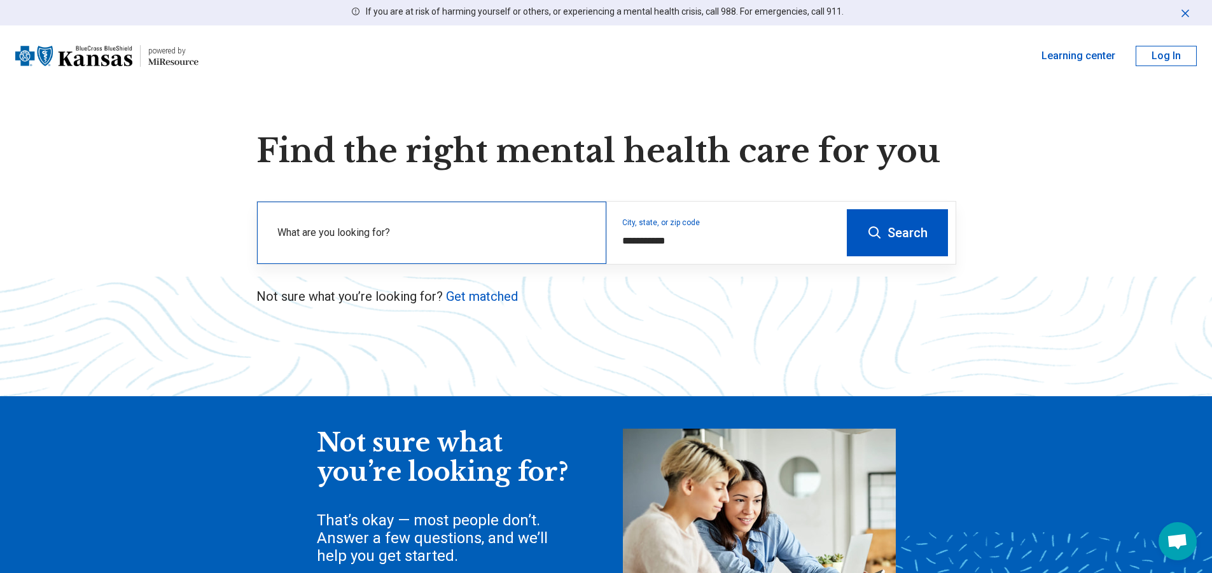
click at [416, 237] on label "What are you looking for?" at bounding box center [434, 232] width 314 height 15
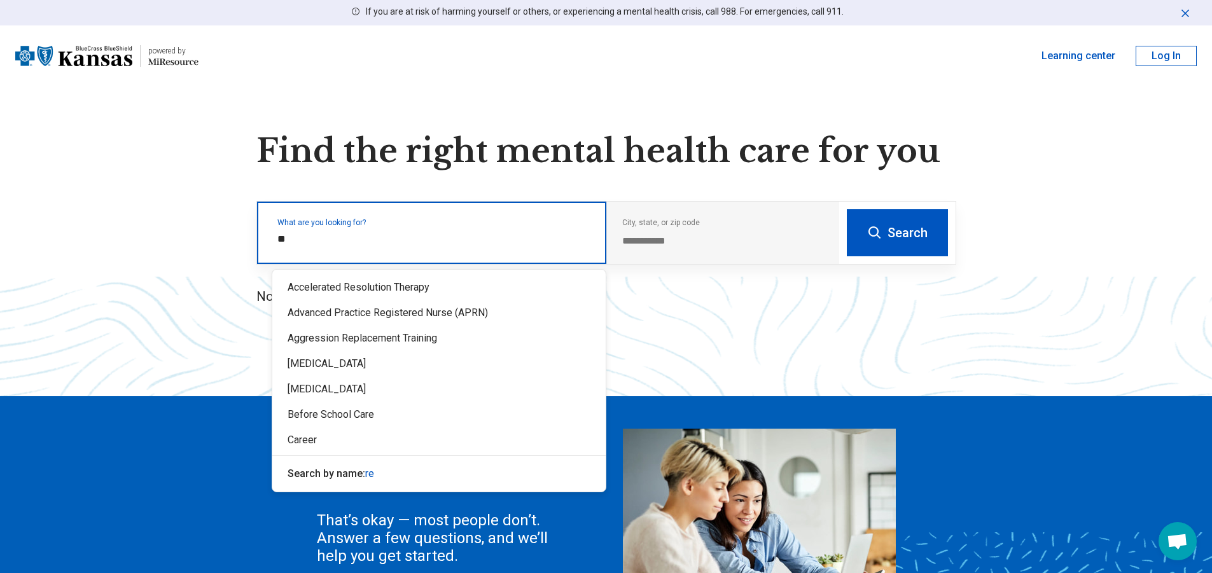
type input "*"
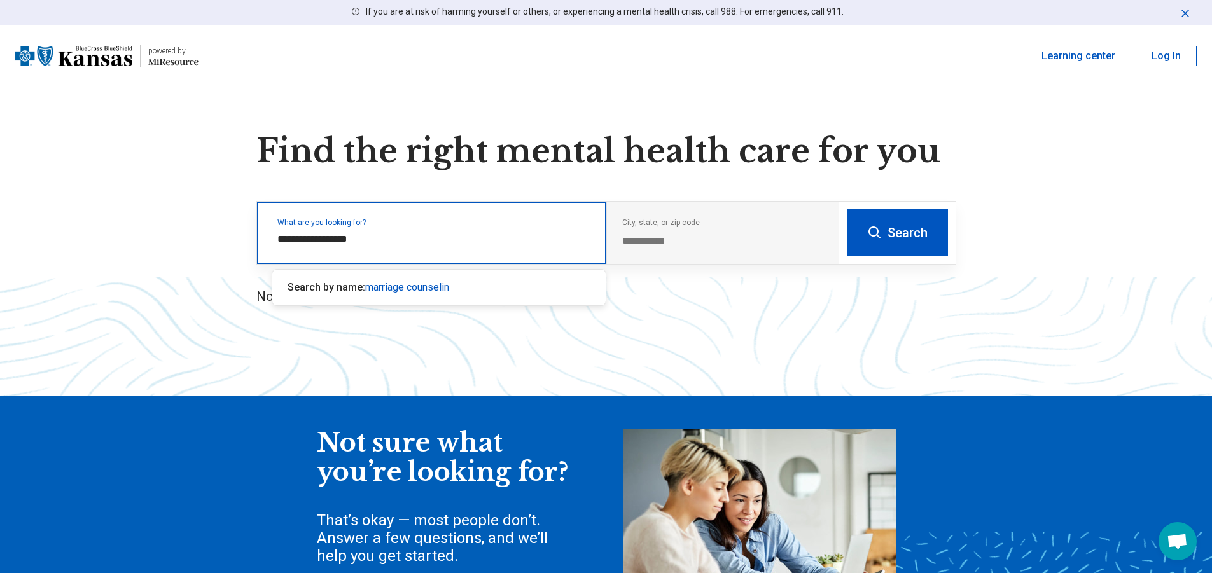
type input "**********"
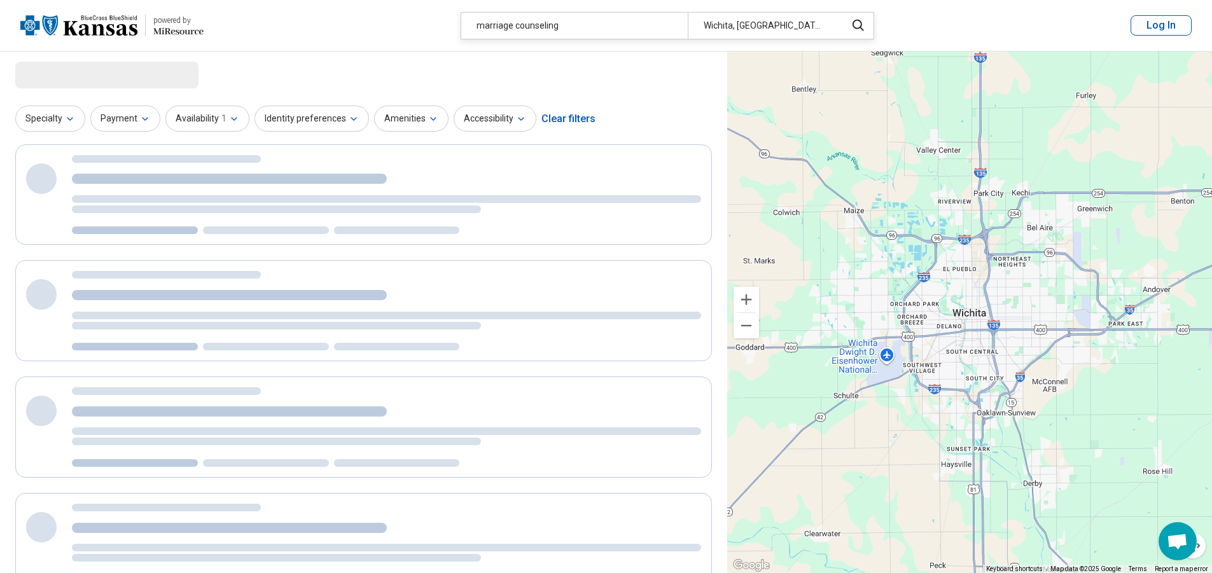
select select "***"
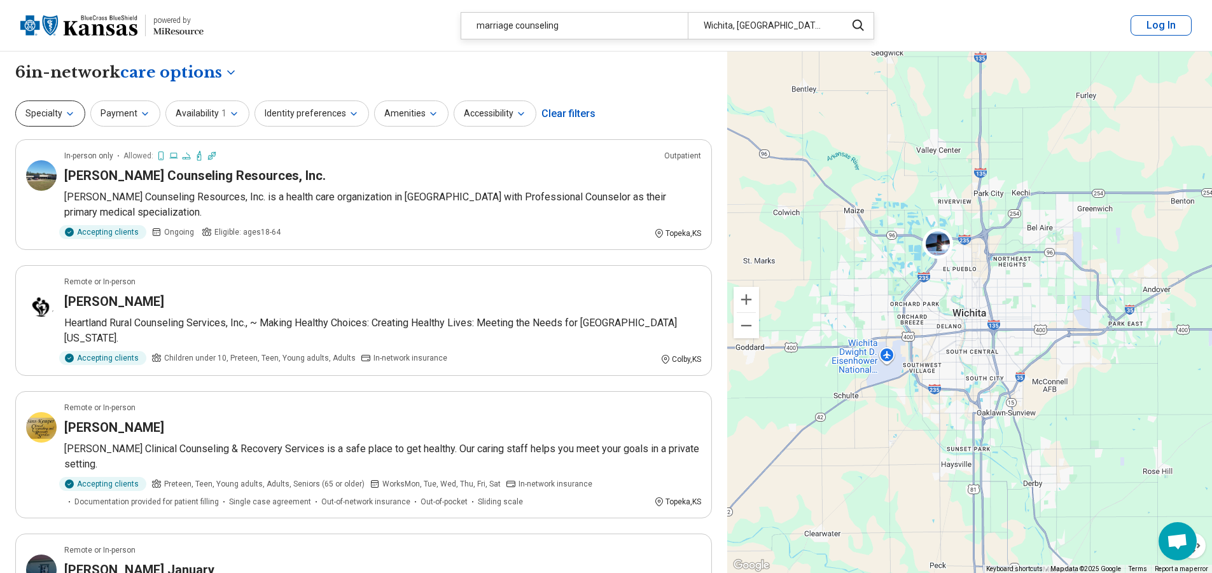
click at [52, 117] on button "Specialty" at bounding box center [50, 114] width 70 height 26
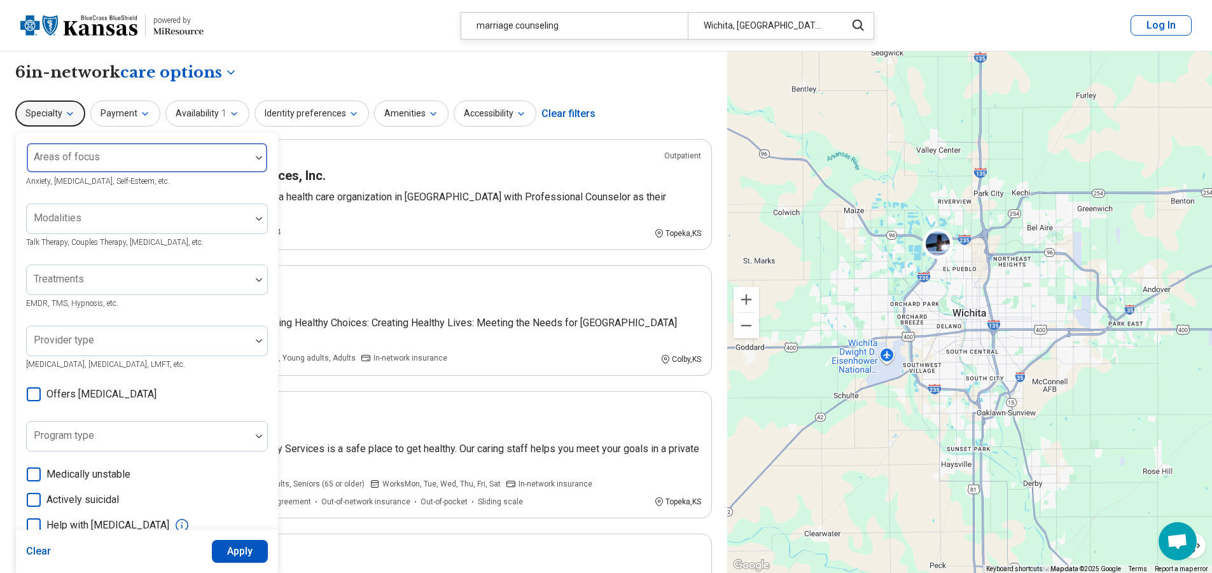
click at [109, 162] on div at bounding box center [139, 163] width 214 height 18
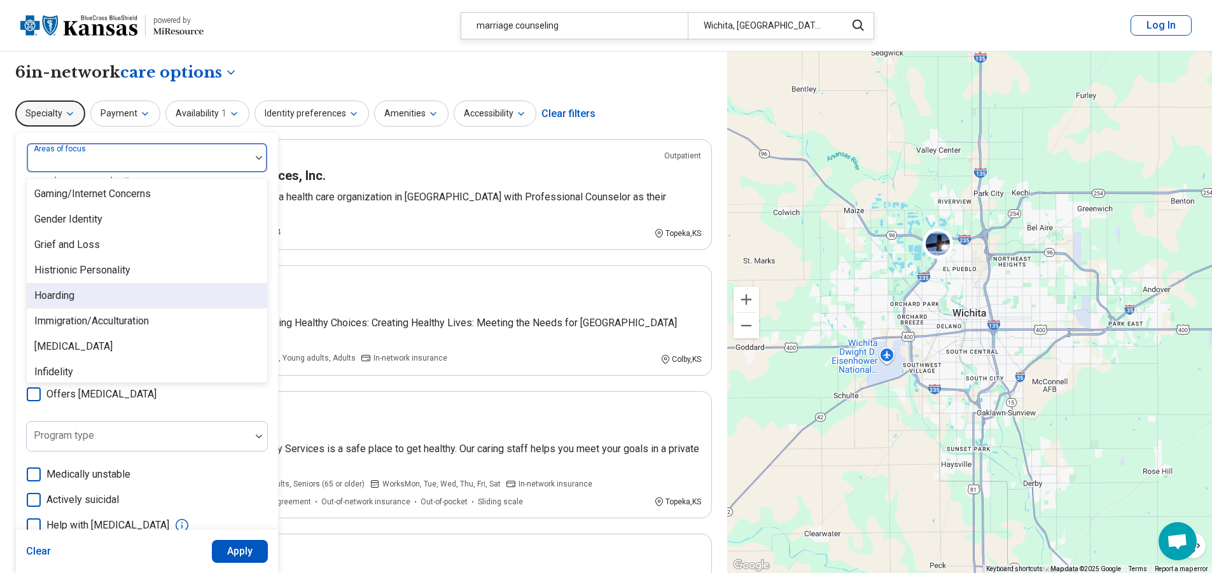
scroll to position [1082, 0]
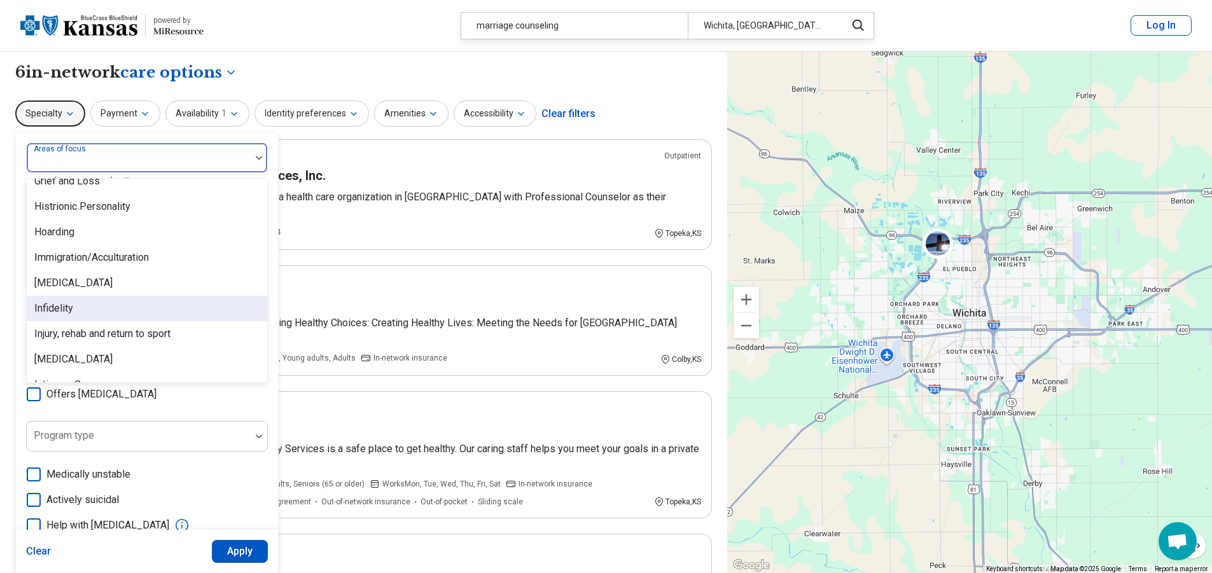
click at [171, 312] on div "Infidelity" at bounding box center [147, 308] width 241 height 25
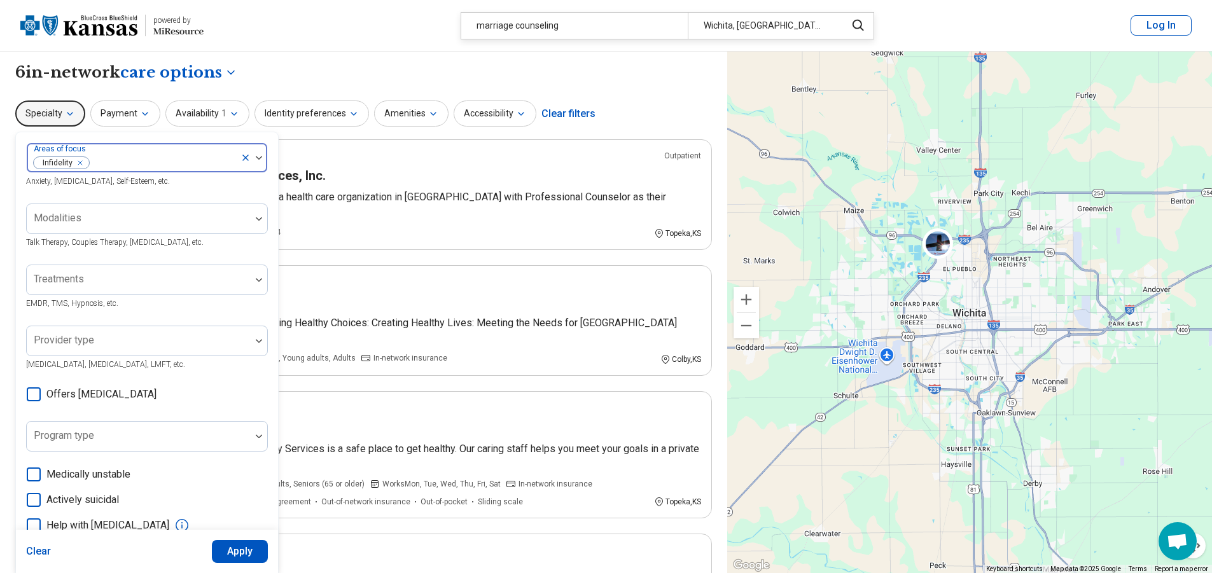
click at [260, 157] on img at bounding box center [259, 158] width 6 height 4
click at [256, 221] on div at bounding box center [259, 218] width 17 height 29
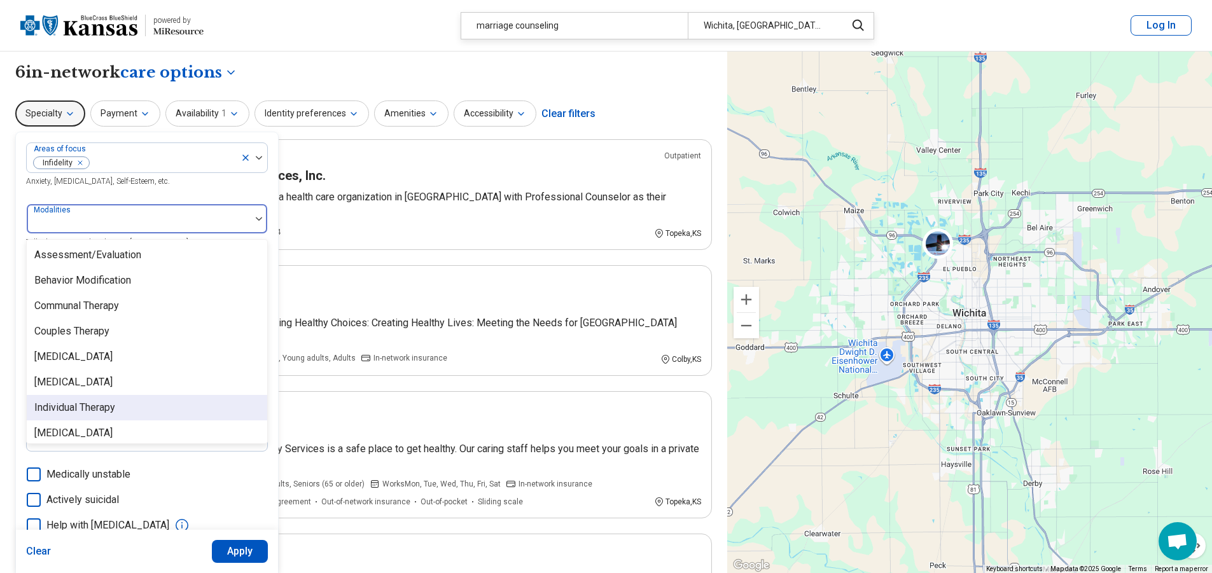
click at [157, 410] on div "Individual Therapy" at bounding box center [147, 407] width 241 height 25
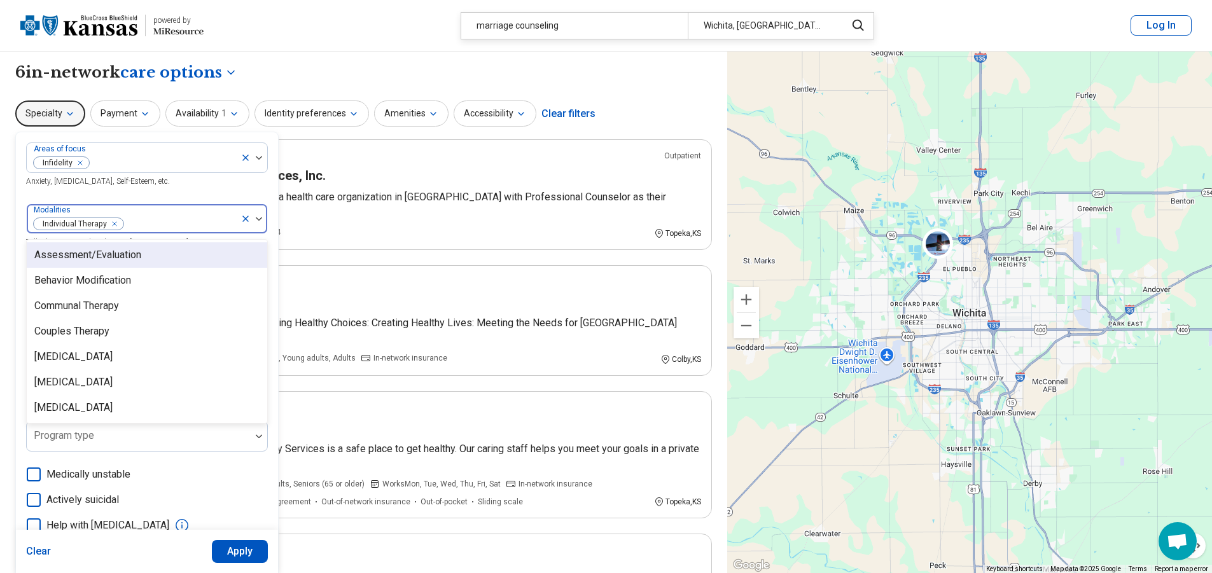
click at [256, 218] on img at bounding box center [259, 219] width 6 height 4
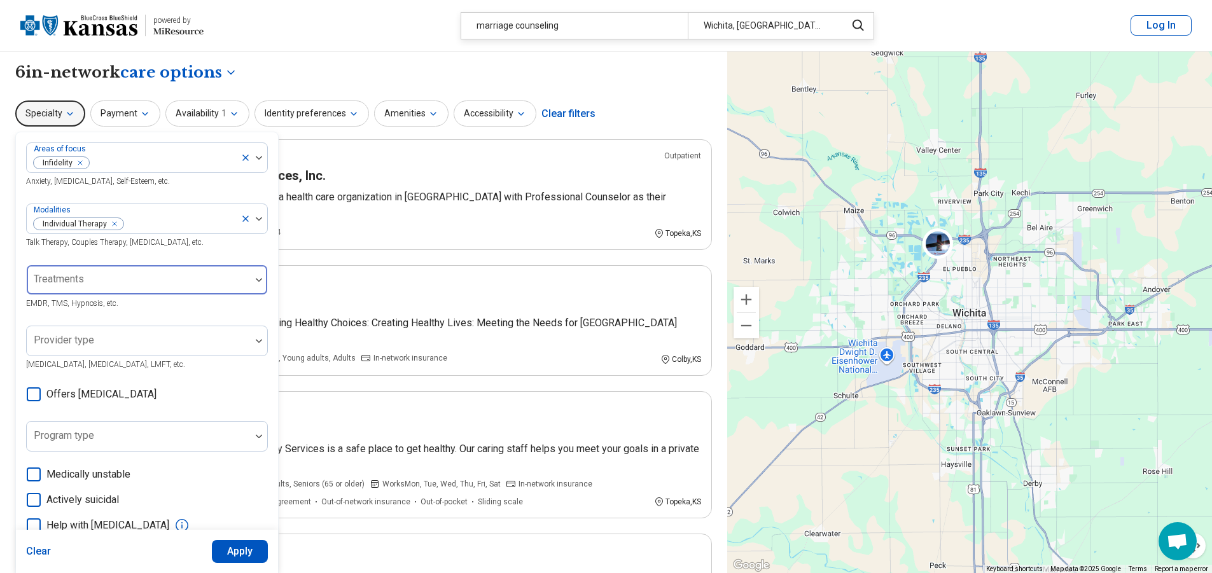
click at [266, 281] on div at bounding box center [259, 280] width 17 height 4
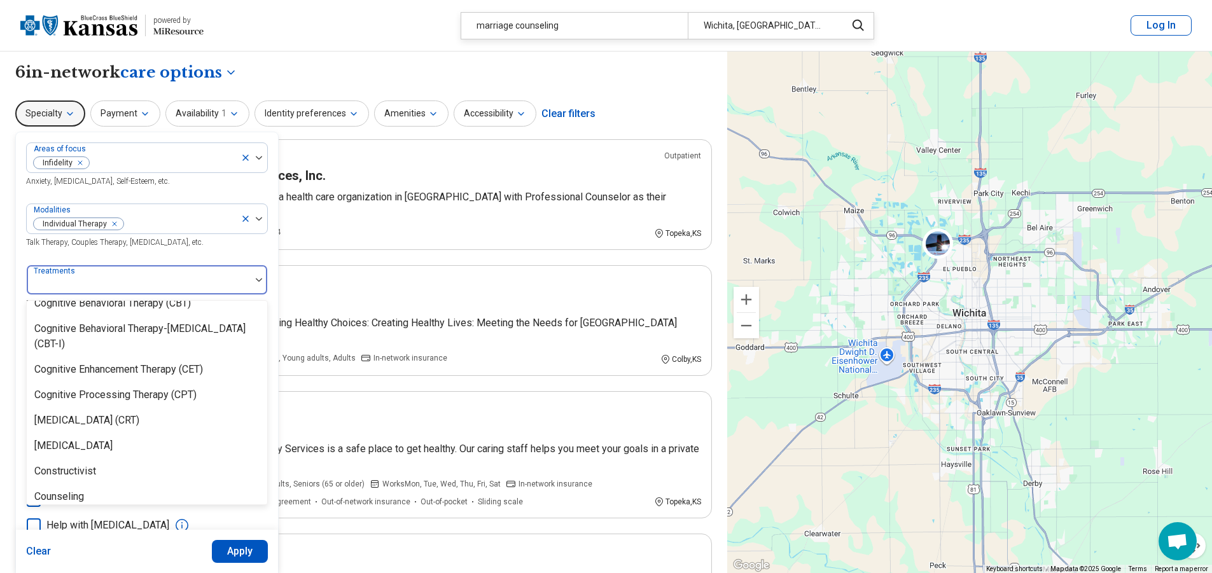
scroll to position [636, 0]
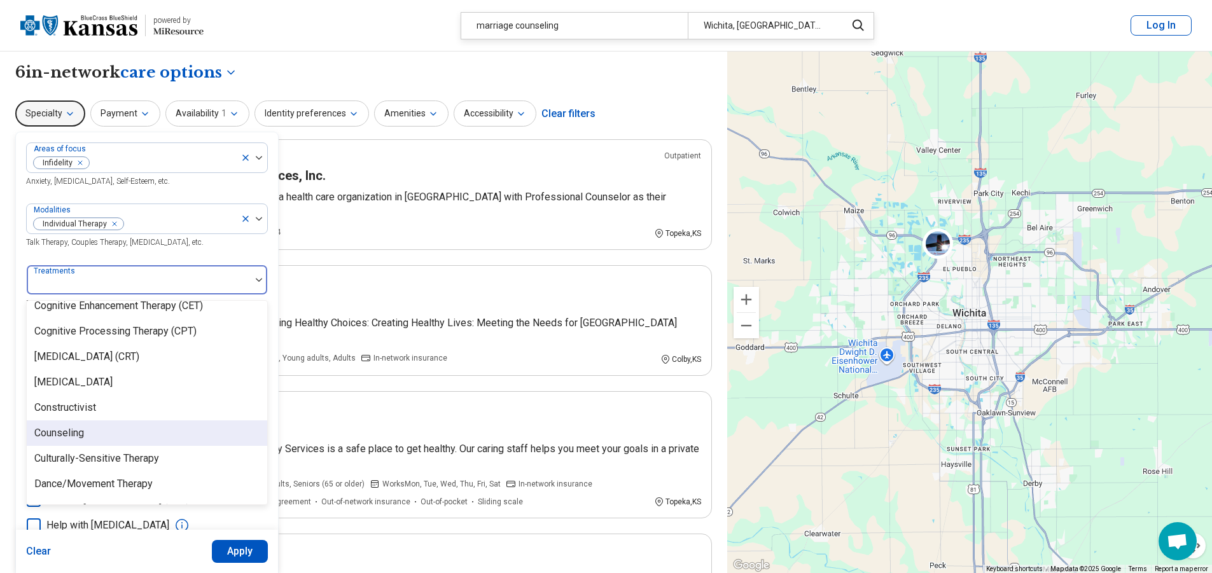
click at [218, 431] on div "Counseling" at bounding box center [147, 433] width 241 height 25
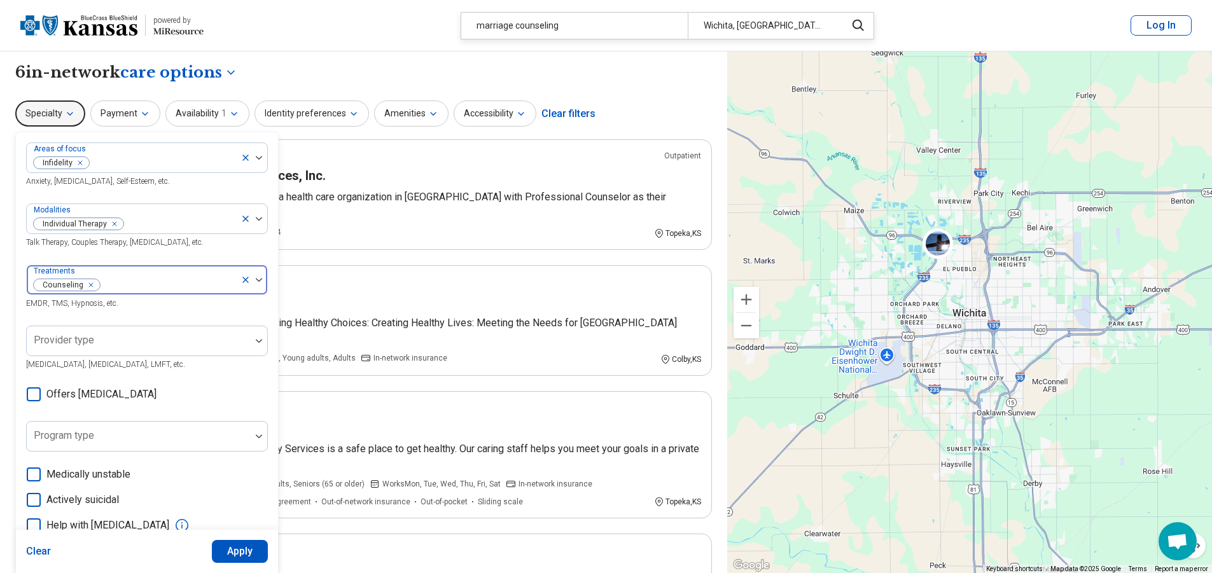
click at [260, 277] on div at bounding box center [254, 279] width 27 height 29
click at [256, 341] on img at bounding box center [259, 341] width 6 height 4
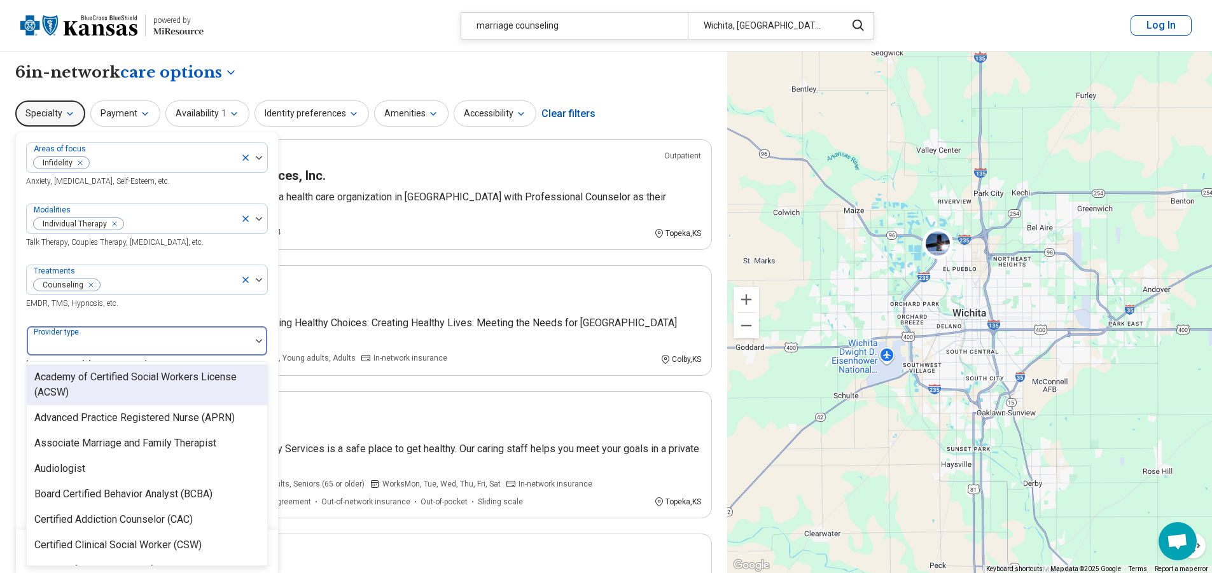
click at [263, 342] on div at bounding box center [259, 341] width 17 height 4
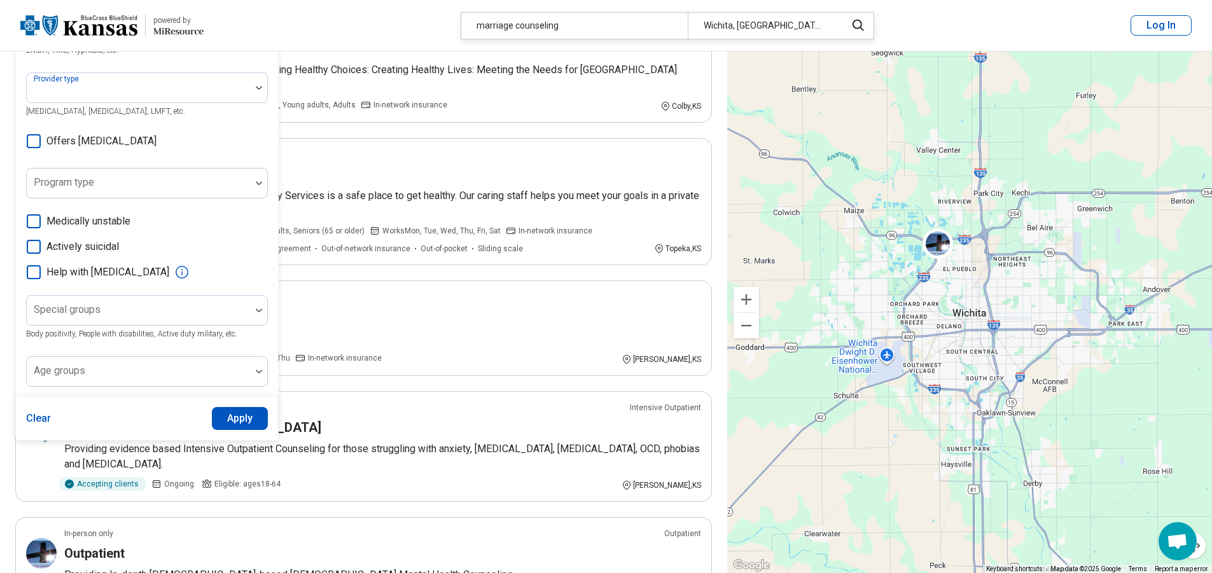
scroll to position [254, 0]
click at [246, 416] on button "Apply" at bounding box center [240, 417] width 57 height 23
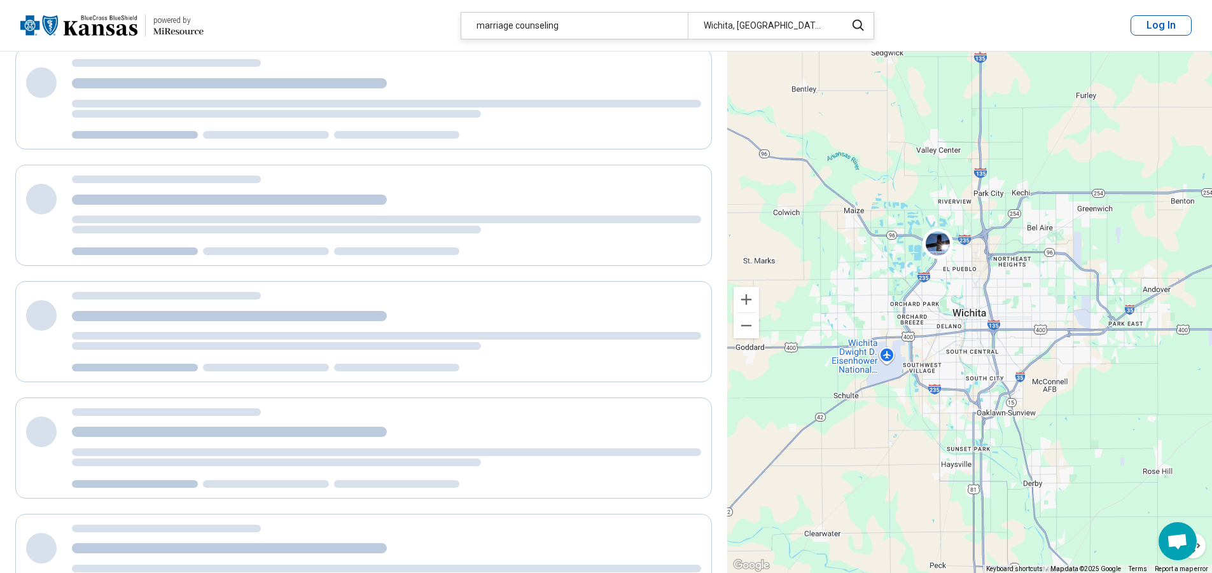
scroll to position [0, 0]
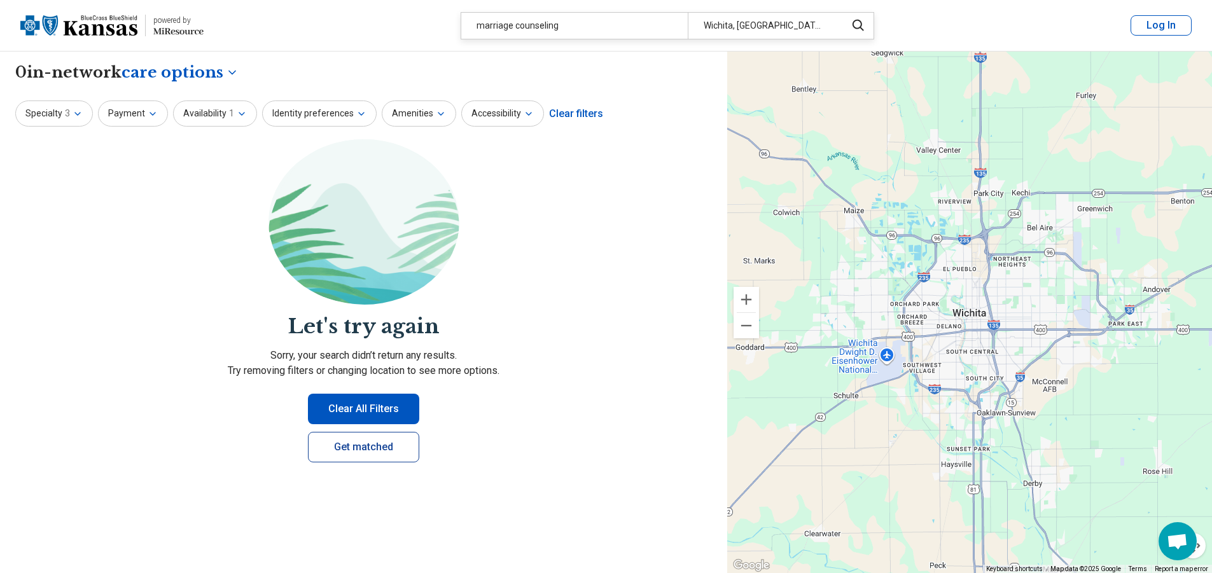
click at [352, 445] on link "Get matched" at bounding box center [363, 447] width 111 height 31
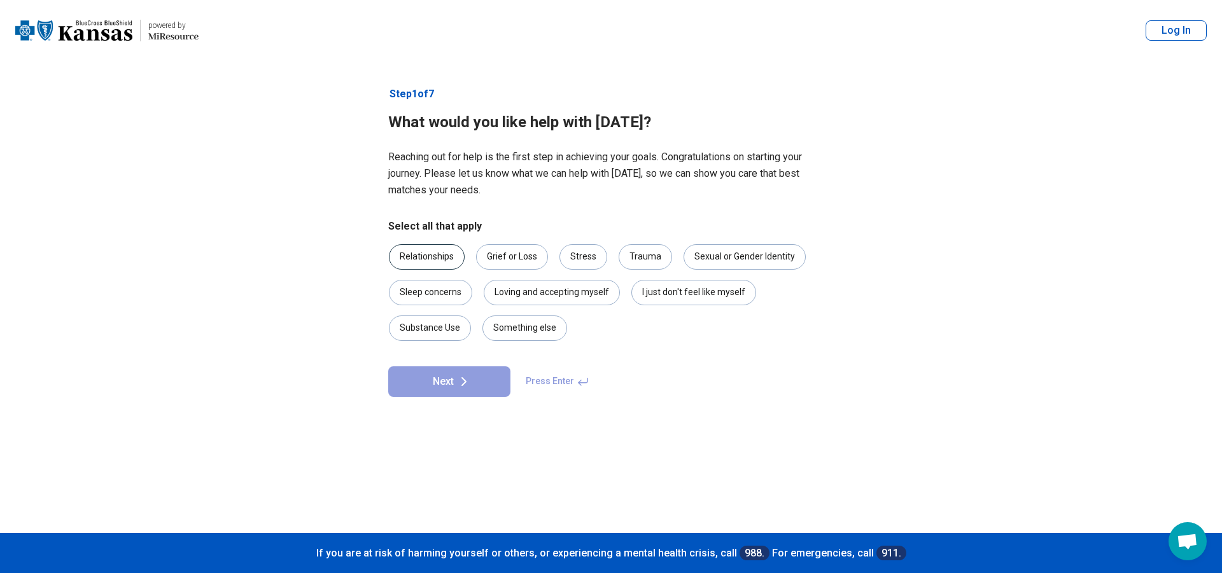
click at [416, 252] on div "Relationships" at bounding box center [427, 256] width 76 height 25
click at [590, 260] on div "Stress" at bounding box center [583, 256] width 48 height 25
click at [485, 379] on button "Next" at bounding box center [449, 381] width 122 height 31
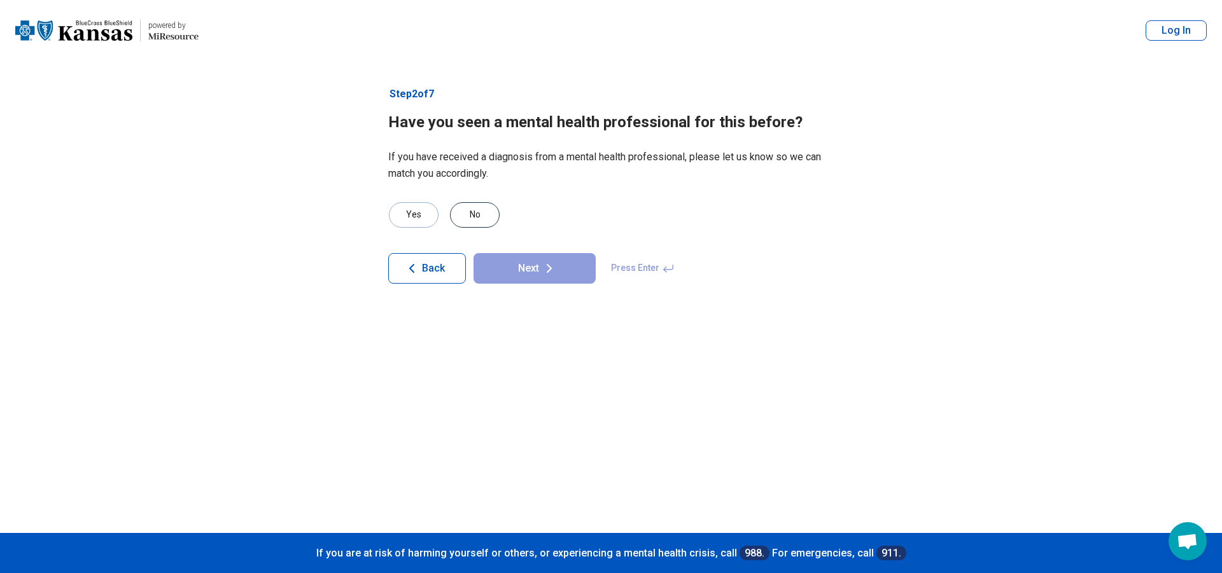
click at [455, 210] on div "No" at bounding box center [475, 214] width 50 height 25
click at [503, 272] on button "Next" at bounding box center [534, 268] width 122 height 31
click at [468, 209] on div "No" at bounding box center [475, 214] width 50 height 25
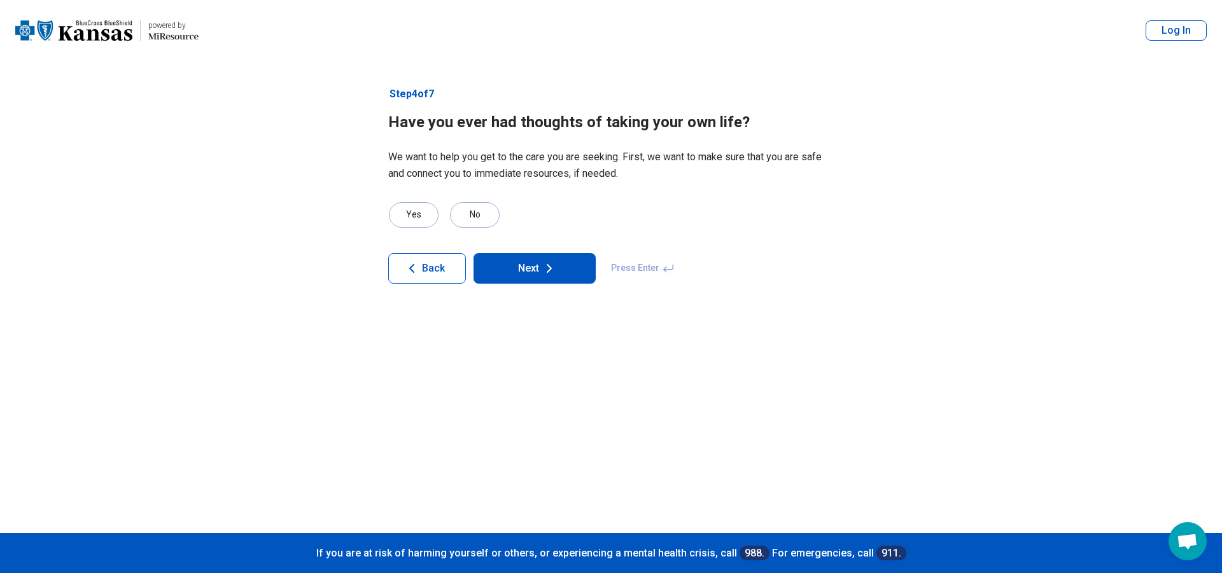
click at [499, 261] on button "Next" at bounding box center [534, 268] width 122 height 31
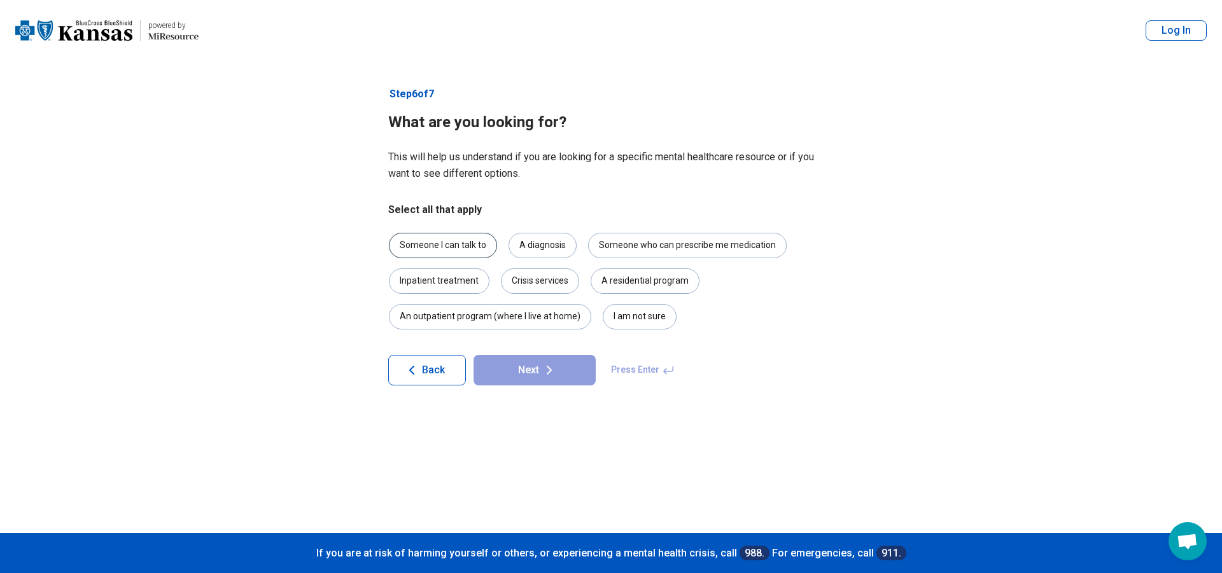
click at [461, 242] on div "Someone I can talk to" at bounding box center [443, 245] width 108 height 25
click at [514, 368] on button "Next" at bounding box center [534, 370] width 122 height 31
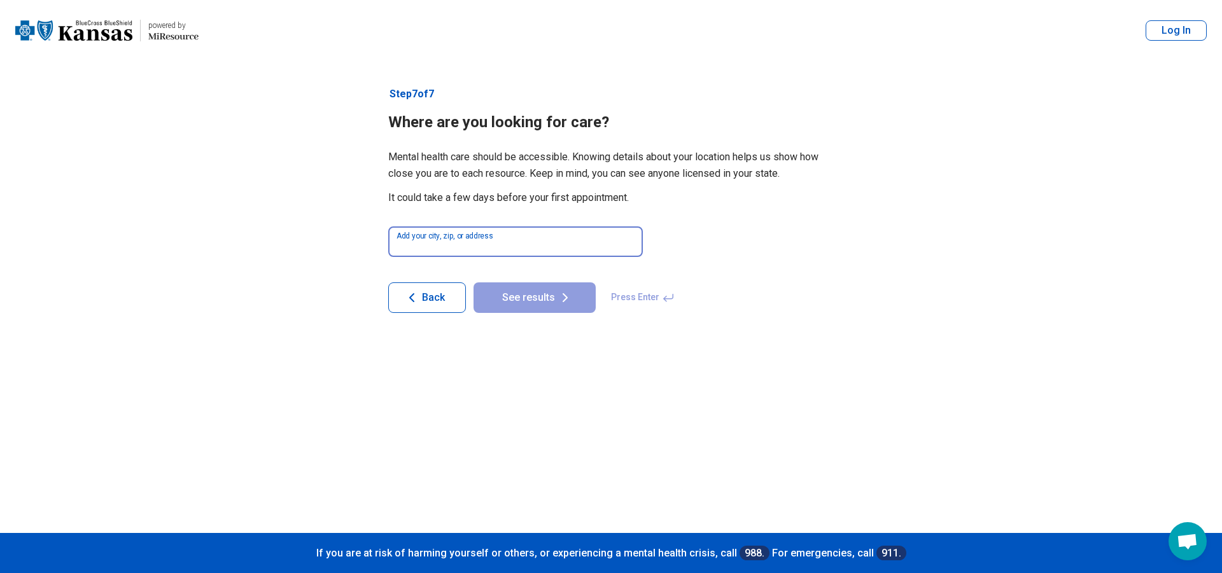
click at [450, 243] on input at bounding box center [515, 242] width 254 height 31
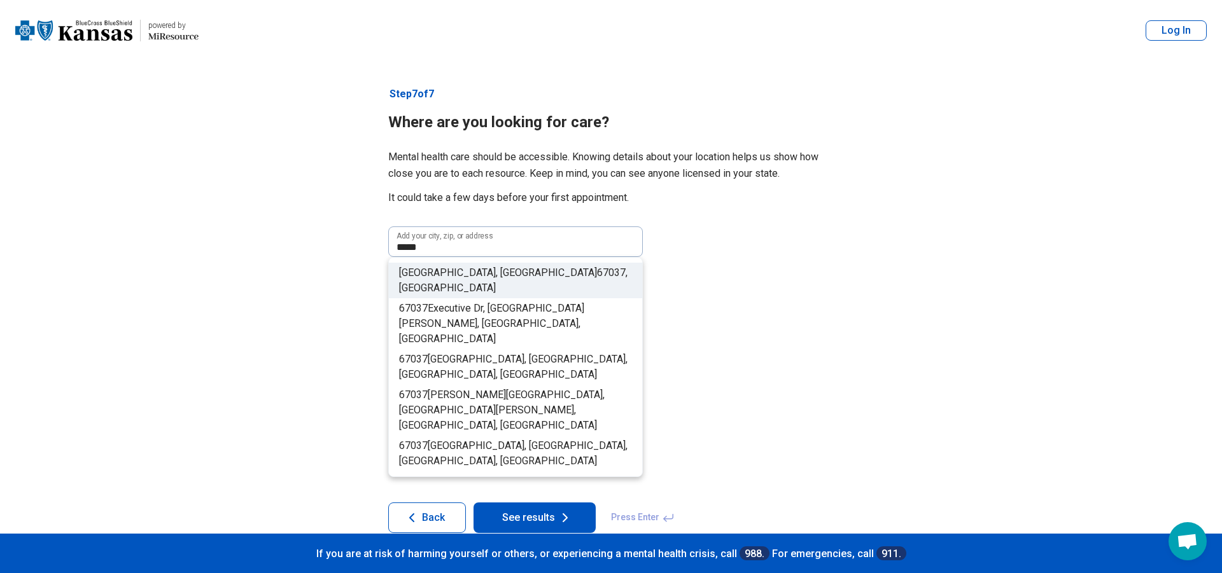
click at [597, 273] on span "67037" at bounding box center [611, 273] width 29 height 12
type input "**********"
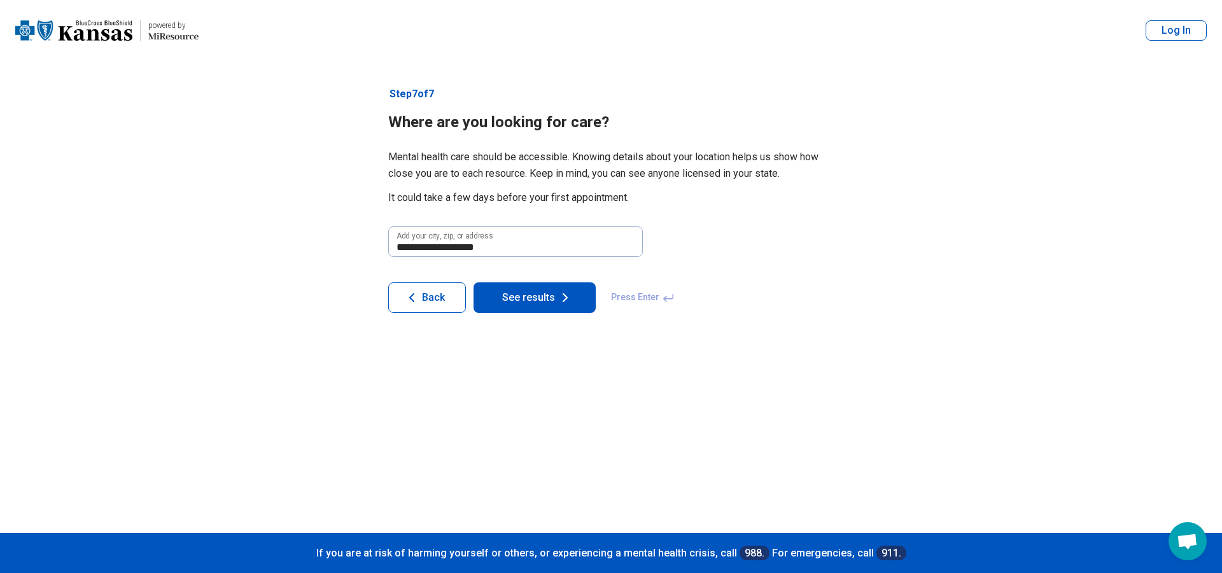
click at [519, 301] on button "See results" at bounding box center [534, 297] width 122 height 31
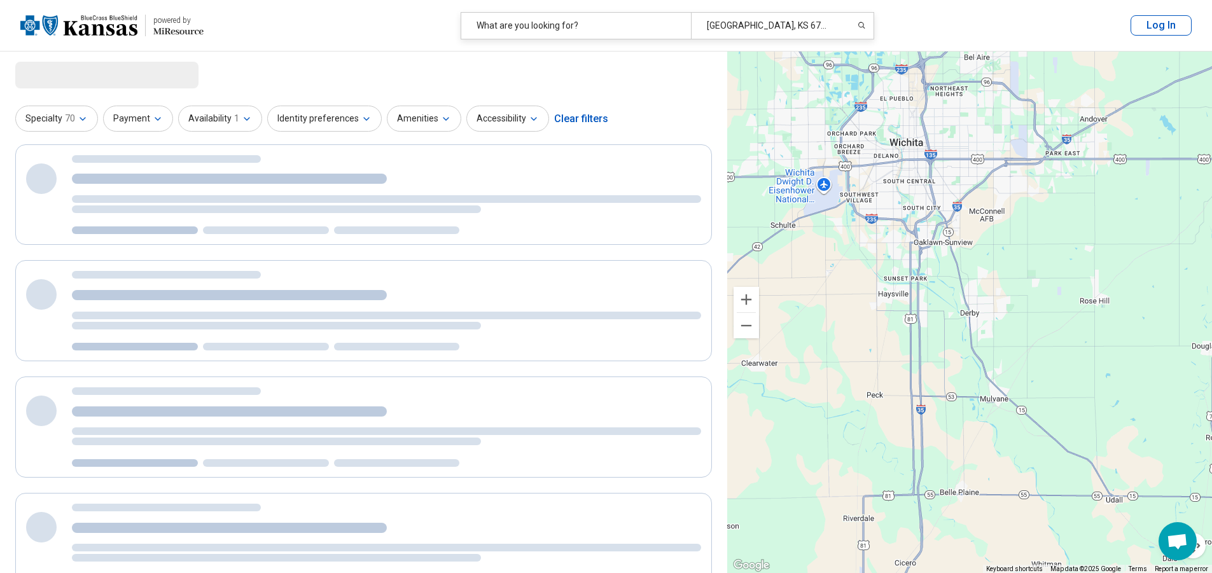
select select "***"
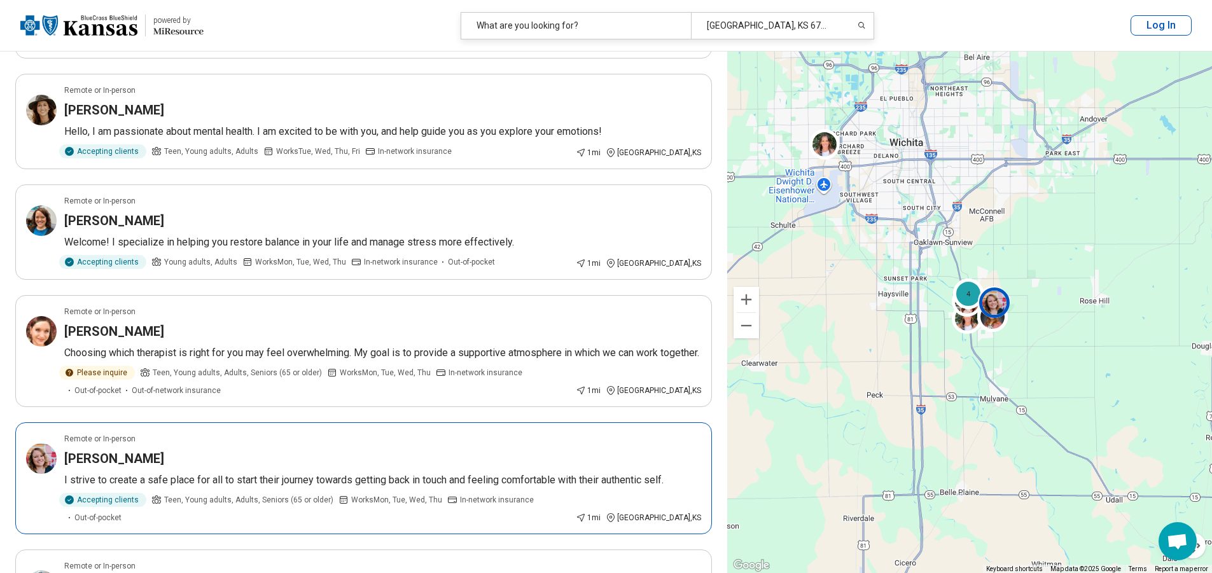
scroll to position [2100, 0]
